Goal: Information Seeking & Learning: Find specific fact

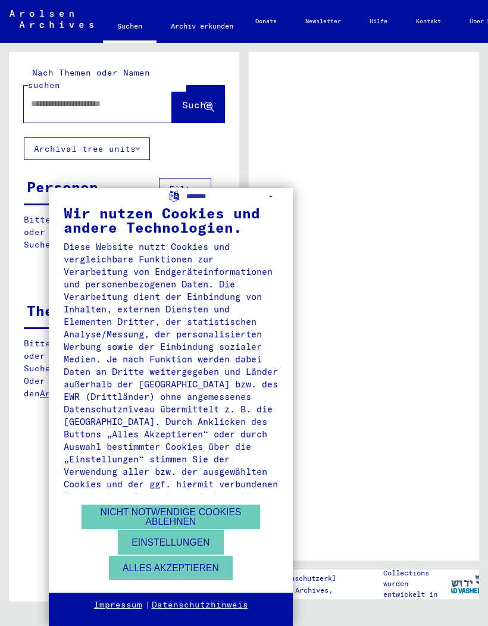
click at [196, 547] on button "Einstellungen" at bounding box center [170, 542] width 105 height 24
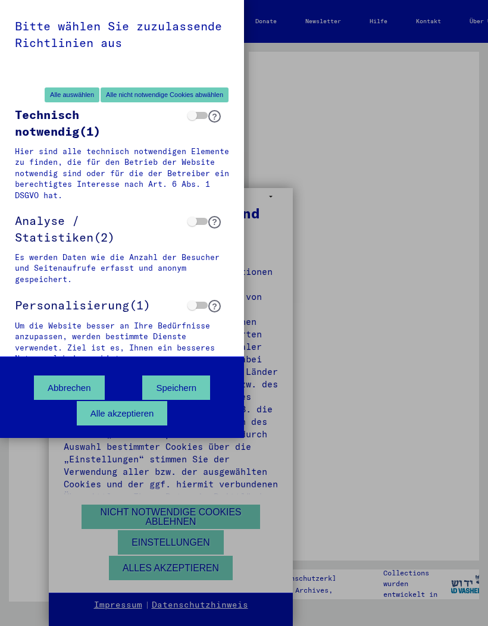
click at [197, 388] on button "Speichern" at bounding box center [176, 388] width 68 height 24
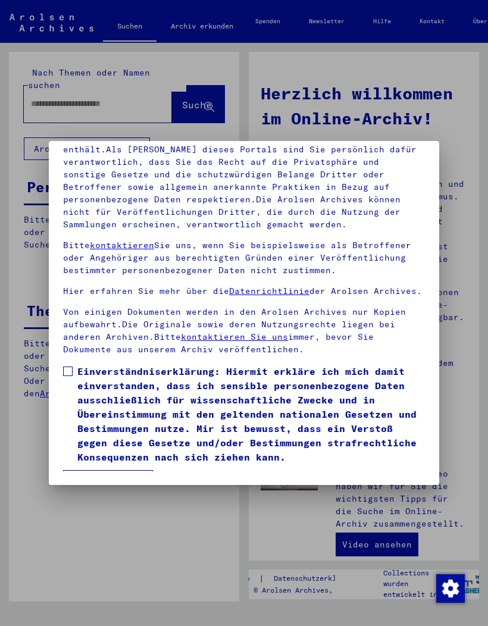
scroll to position [163, 0]
click at [74, 364] on label "Einverständniserklärung: Hiermit erkläre ich mich damit einverstanden, dass ich…" at bounding box center [244, 414] width 362 height 100
click at [149, 470] on button "Ich stimme zu" at bounding box center [108, 481] width 90 height 23
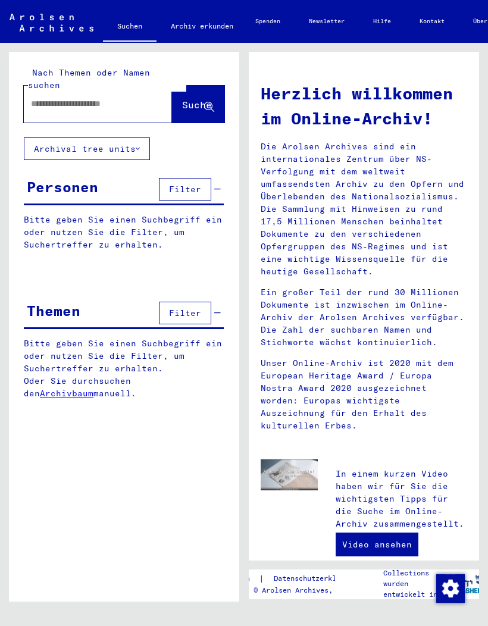
click at [109, 98] on input "text" at bounding box center [83, 104] width 105 height 13
type input "*********"
click at [193, 99] on span "Suche" at bounding box center [197, 105] width 30 height 12
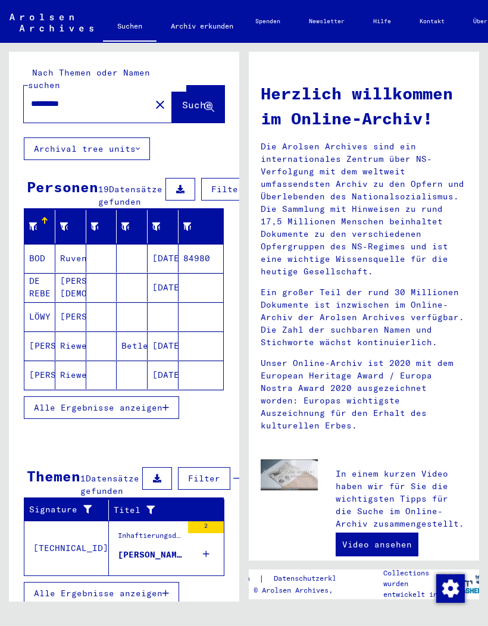
scroll to position [18, 0]
click at [167, 396] on button "Alle Ergebnisse anzeigen" at bounding box center [101, 407] width 155 height 23
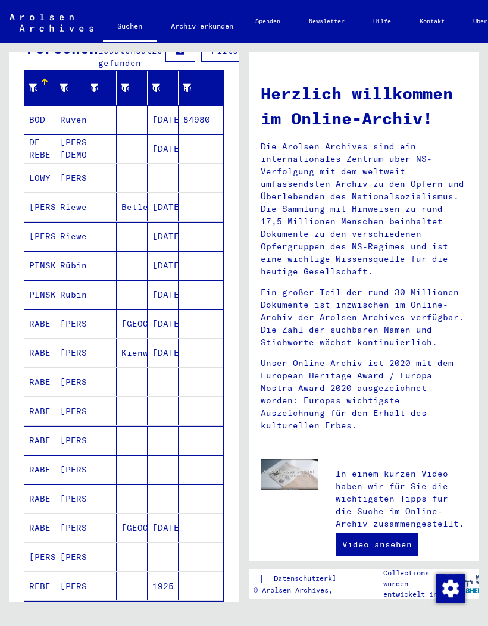
scroll to position [139, 0]
click at [42, 339] on mat-cell "RABE" at bounding box center [39, 353] width 31 height 29
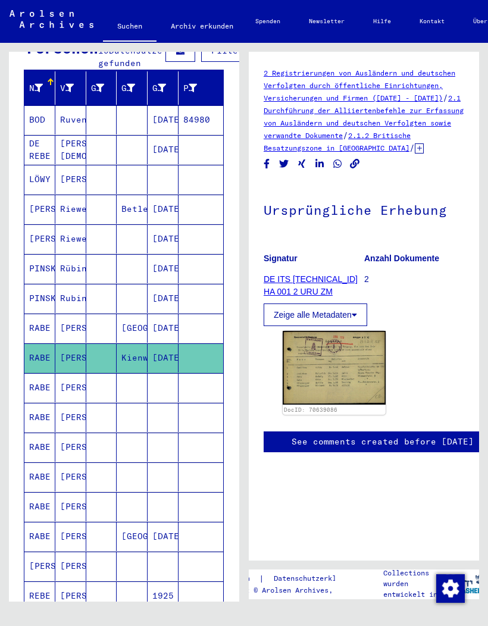
click at [359, 374] on img at bounding box center [334, 368] width 103 height 74
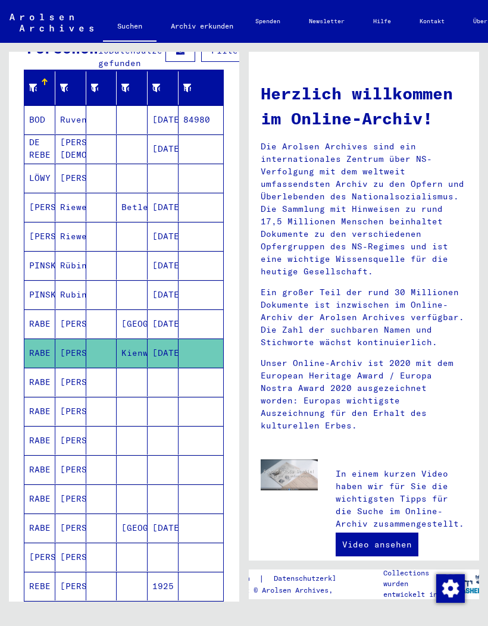
click at [47, 368] on mat-cell "RABE" at bounding box center [39, 382] width 31 height 29
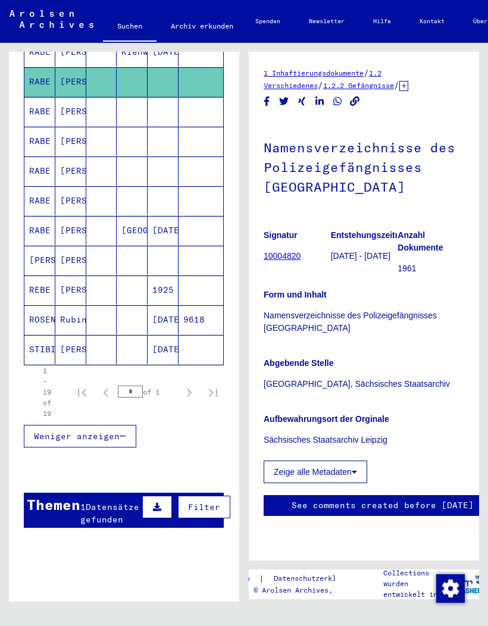
scroll to position [444, 0]
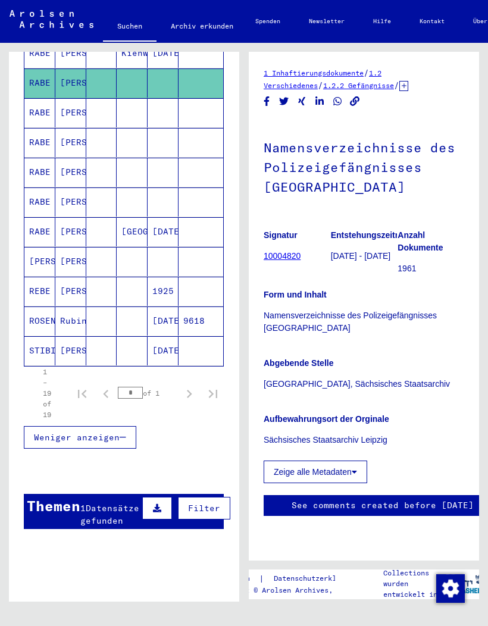
click at [108, 508] on div "1 Datensätze gefunden" at bounding box center [109, 514] width 59 height 25
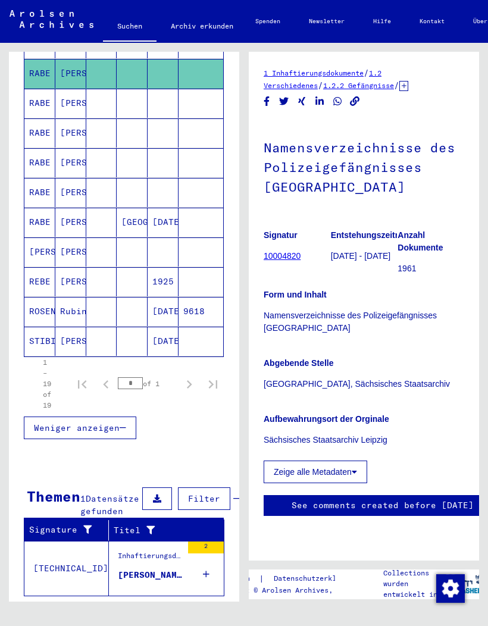
scroll to position [453, 0]
click at [166, 569] on div "[PERSON_NAME], geboren am [DEMOGRAPHIC_DATA], geboren in [GEOGRAPHIC_DATA]" at bounding box center [150, 575] width 64 height 13
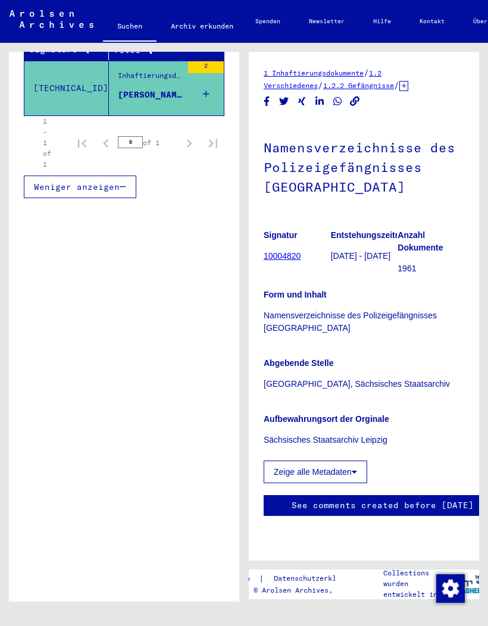
scroll to position [59, 1]
click at [355, 461] on button "Zeige alle Metadaten" at bounding box center [315, 472] width 104 height 23
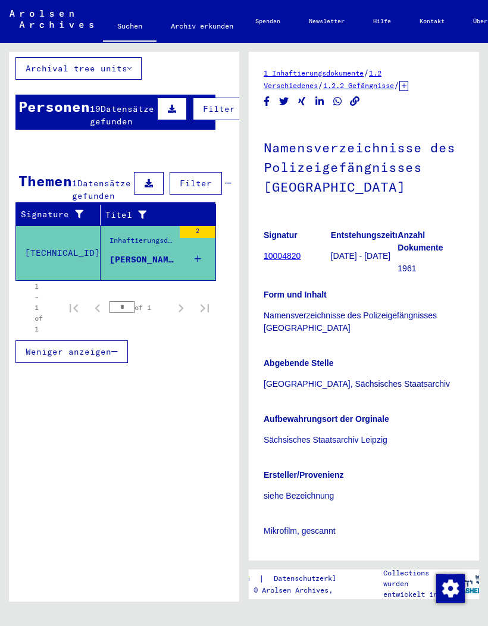
scroll to position [74, 8]
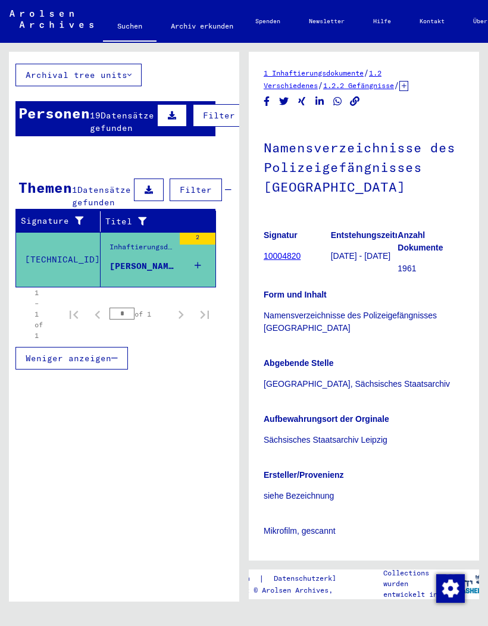
click at [160, 260] on div "[PERSON_NAME], geboren am [DEMOGRAPHIC_DATA], geboren in [GEOGRAPHIC_DATA]" at bounding box center [142, 266] width 64 height 13
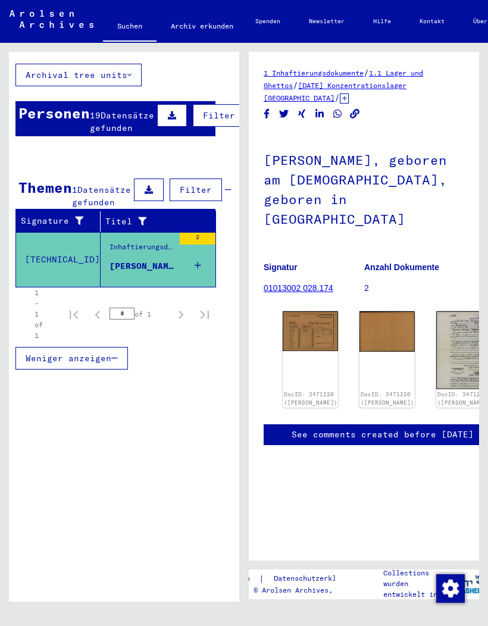
click at [305, 391] on div "DocID: 3471220 ([PERSON_NAME])" at bounding box center [311, 399] width 54 height 16
click at [304, 311] on img at bounding box center [310, 330] width 55 height 39
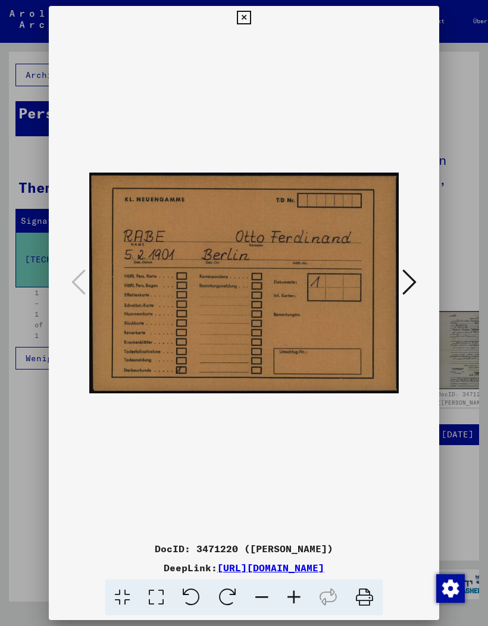
click at [413, 277] on icon at bounding box center [409, 282] width 14 height 29
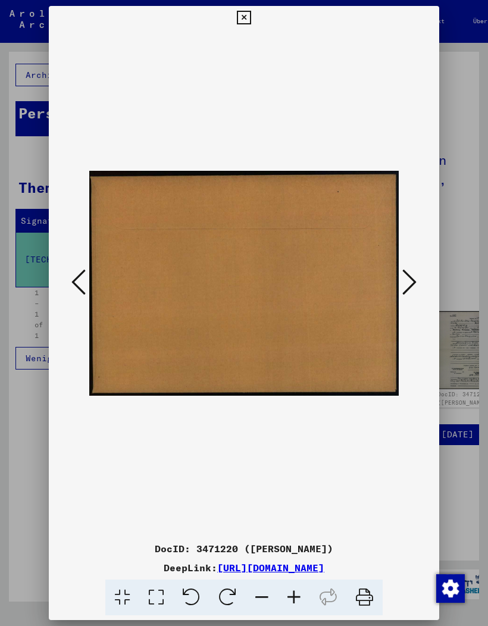
click at [414, 281] on icon at bounding box center [409, 282] width 14 height 29
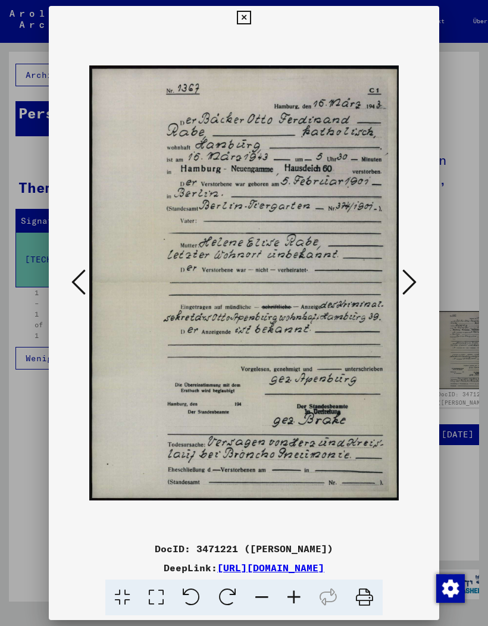
click at [404, 293] on button at bounding box center [409, 283] width 21 height 34
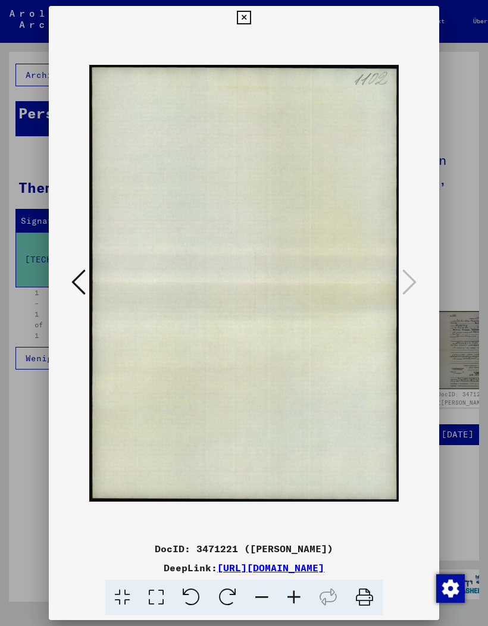
click at [251, 16] on icon at bounding box center [244, 18] width 14 height 14
